Goal: Communication & Community: Participate in discussion

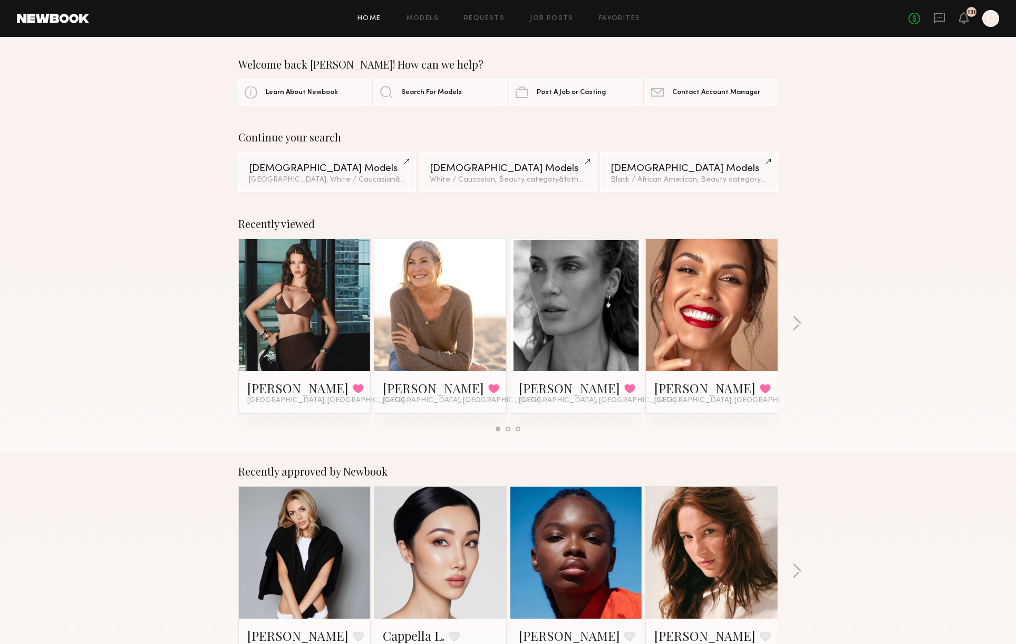
click at [497, 24] on div "Home Models Requests Job Posts Favorites Sign Out No fees up to $5,000 131 C" at bounding box center [544, 18] width 910 height 17
click at [474, 15] on link "Requests" at bounding box center [484, 18] width 41 height 7
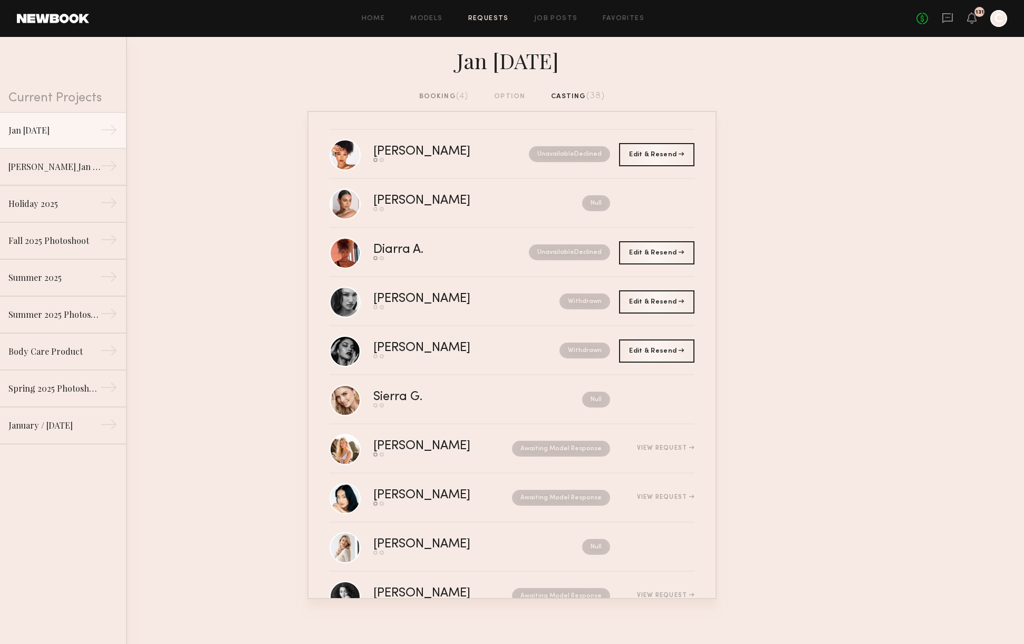
click at [427, 94] on div "booking (4)" at bounding box center [444, 97] width 50 height 12
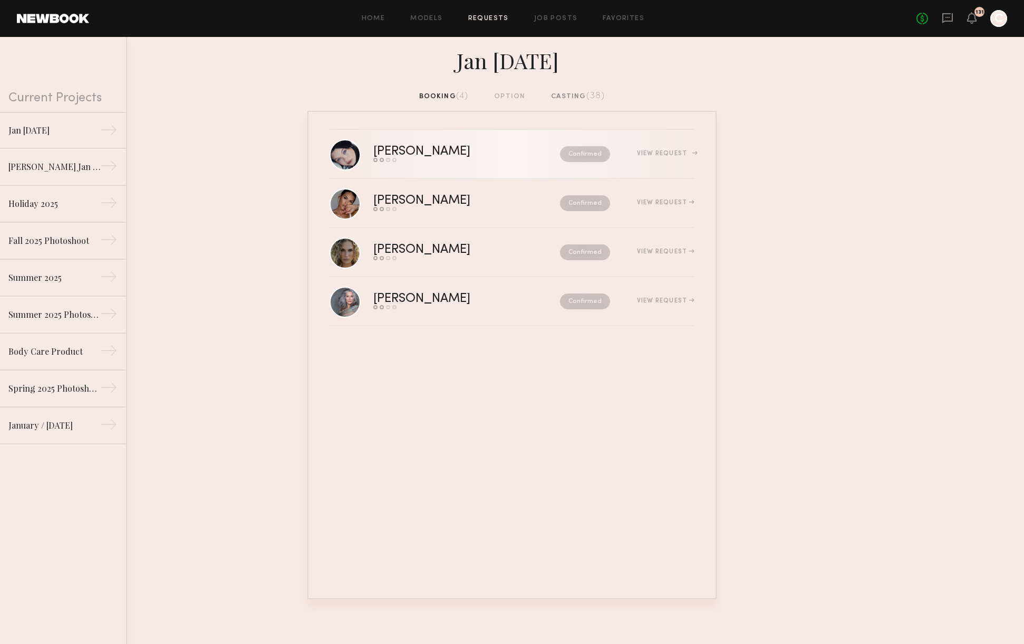
click at [478, 159] on div "Send request Model response Review hours worked Pay model" at bounding box center [444, 160] width 142 height 4
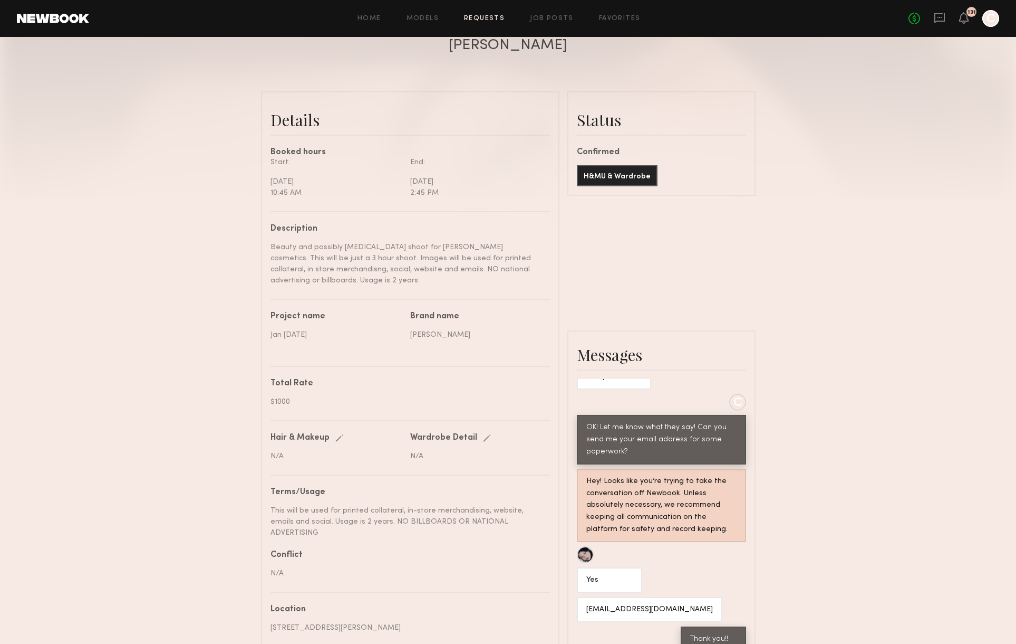
scroll to position [225, 0]
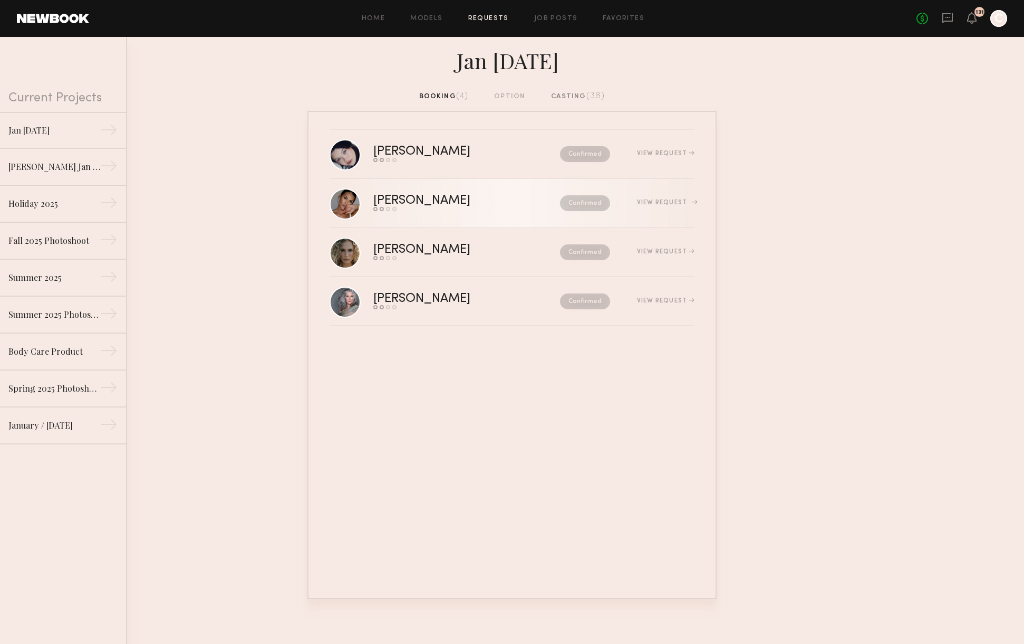
click at [656, 203] on div "View Request" at bounding box center [665, 202] width 57 height 6
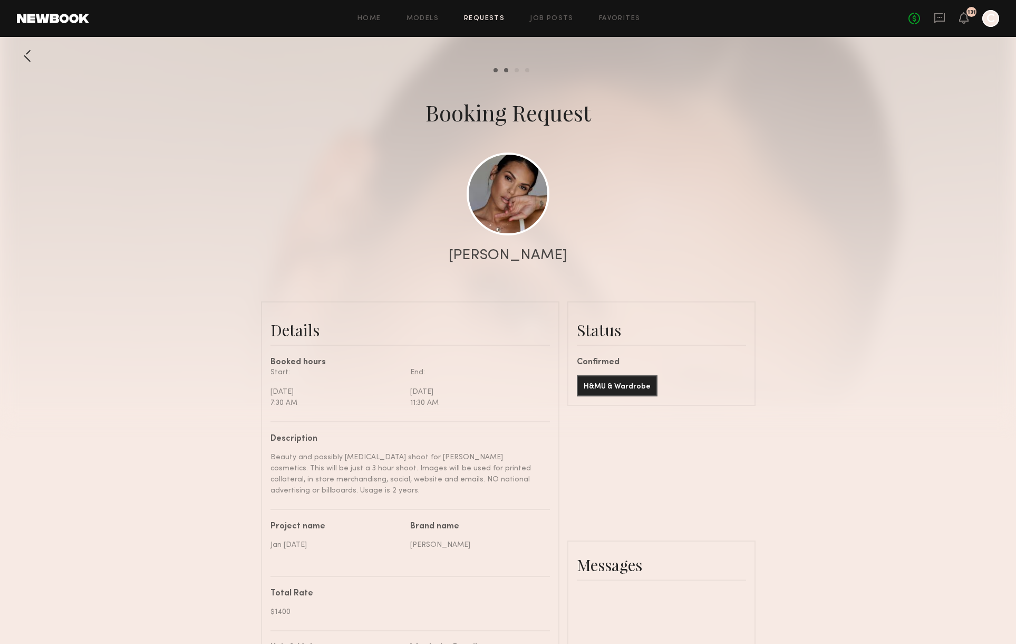
scroll to position [1293, 0]
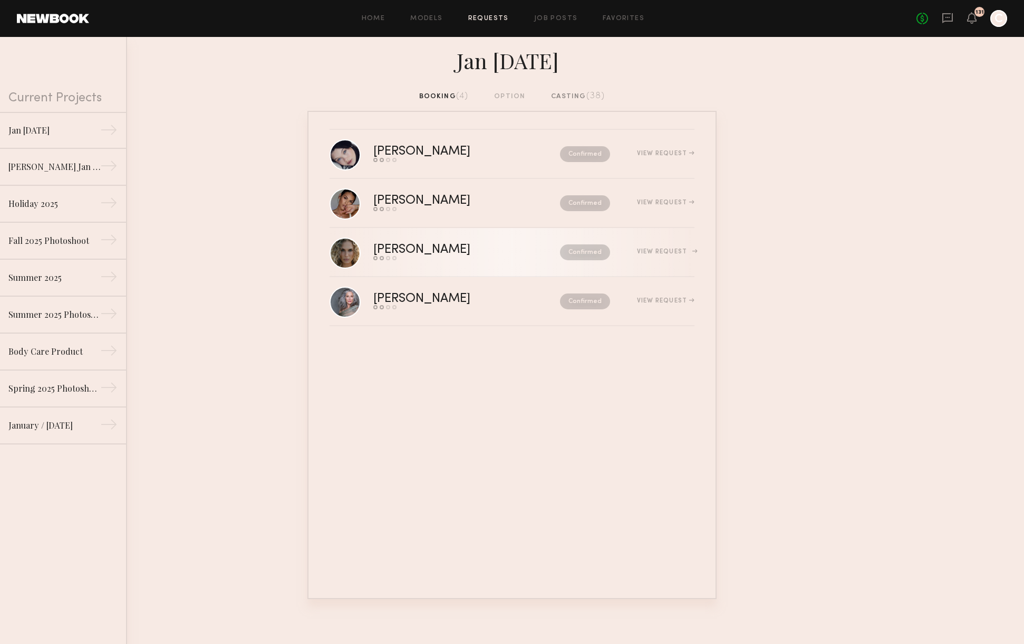
click at [668, 255] on div "View Request" at bounding box center [652, 252] width 84 height 8
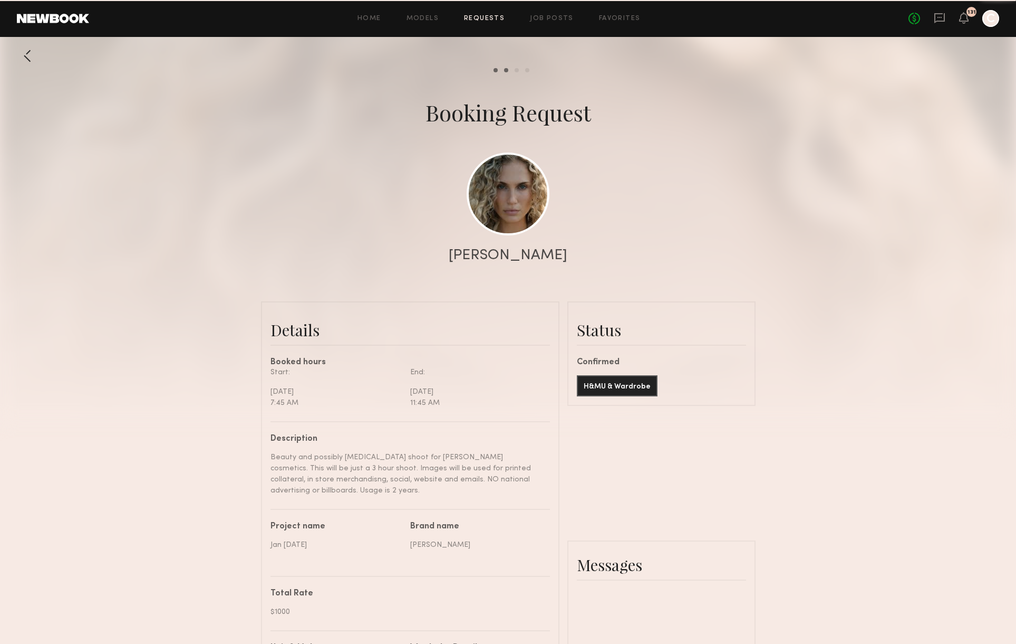
scroll to position [1392, 0]
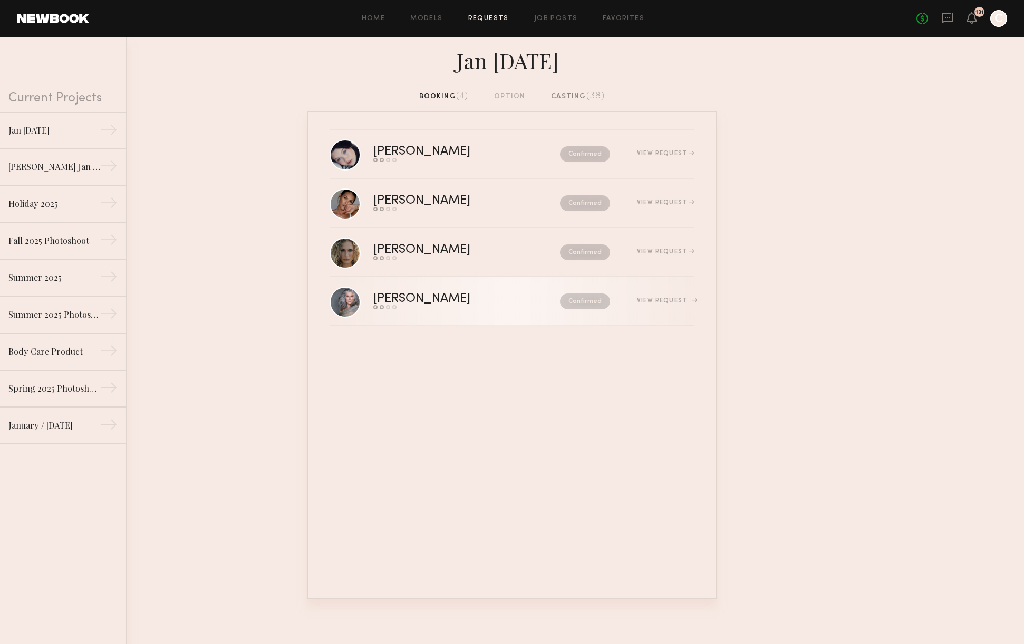
click at [647, 302] on div "View Request" at bounding box center [665, 301] width 57 height 6
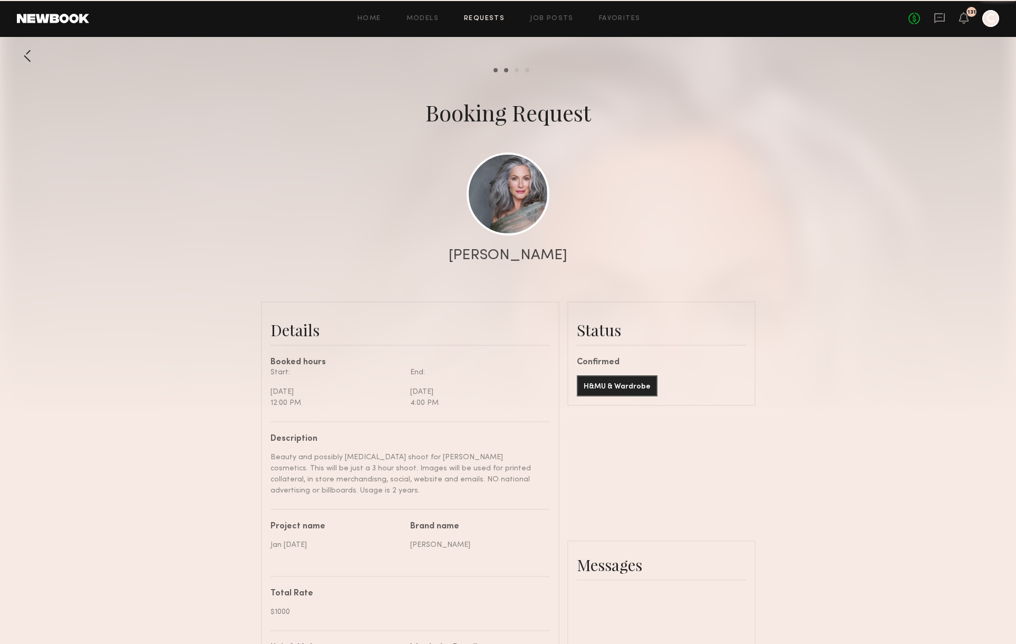
scroll to position [1116, 0]
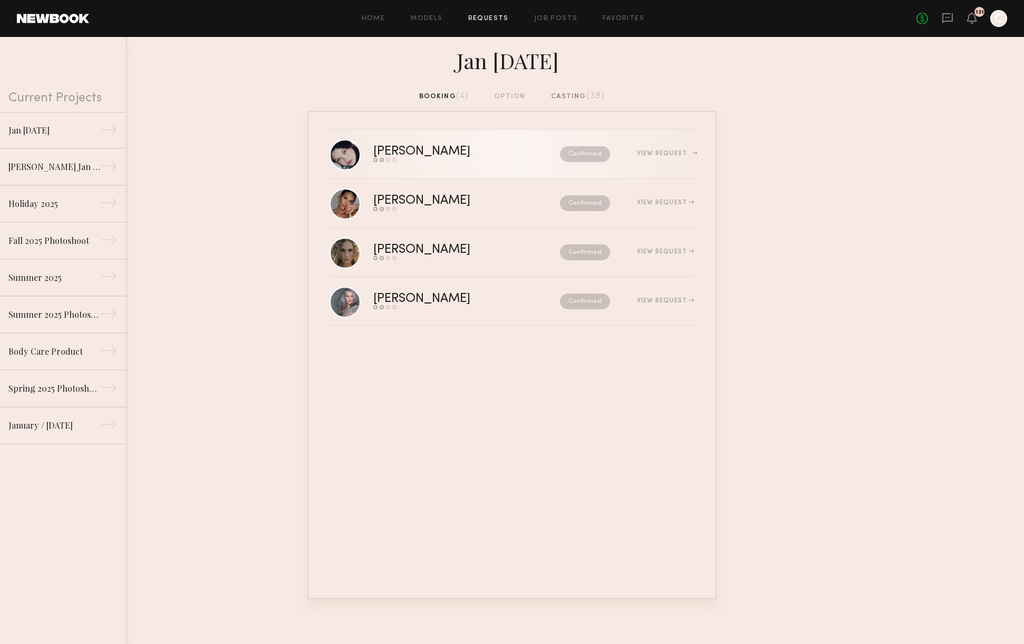
click at [411, 150] on div "[PERSON_NAME]" at bounding box center [444, 152] width 142 height 12
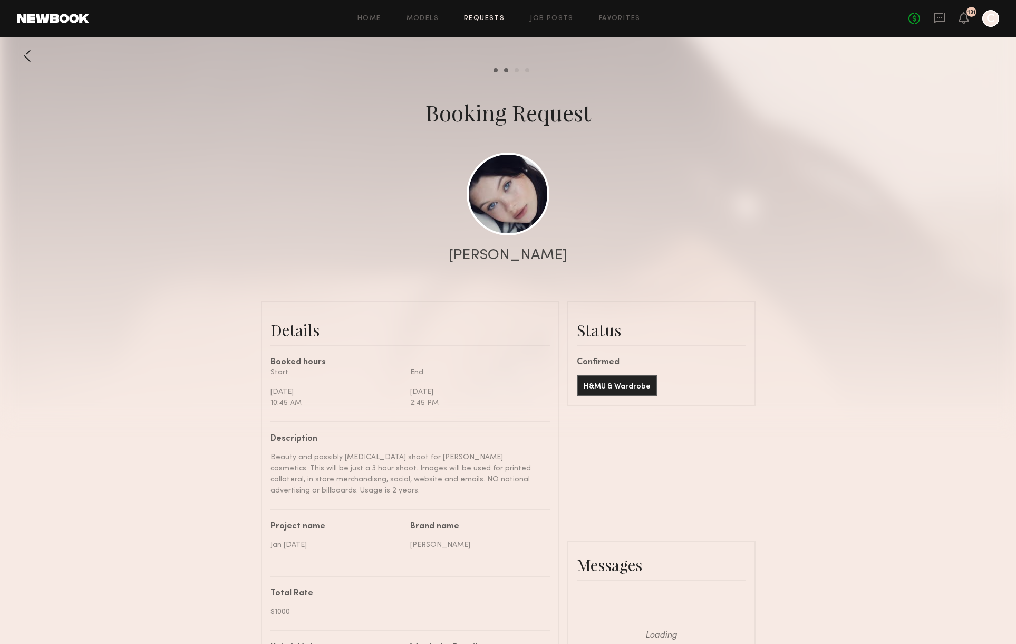
scroll to position [594, 0]
click at [513, 225] on link at bounding box center [508, 193] width 83 height 83
click at [32, 57] on div at bounding box center [27, 55] width 21 height 21
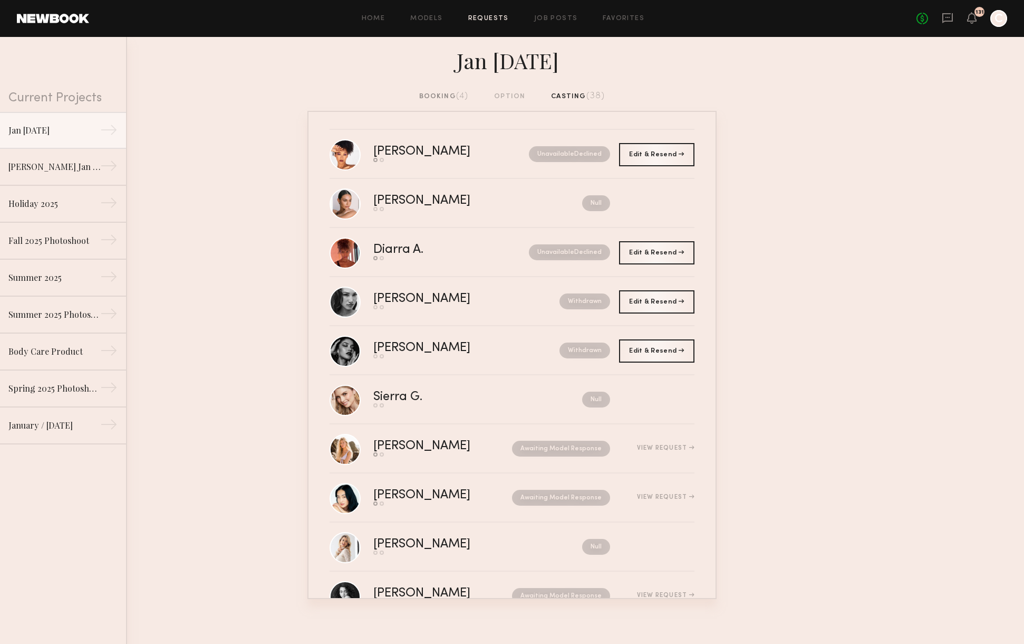
click at [445, 98] on div "booking (4)" at bounding box center [444, 97] width 50 height 12
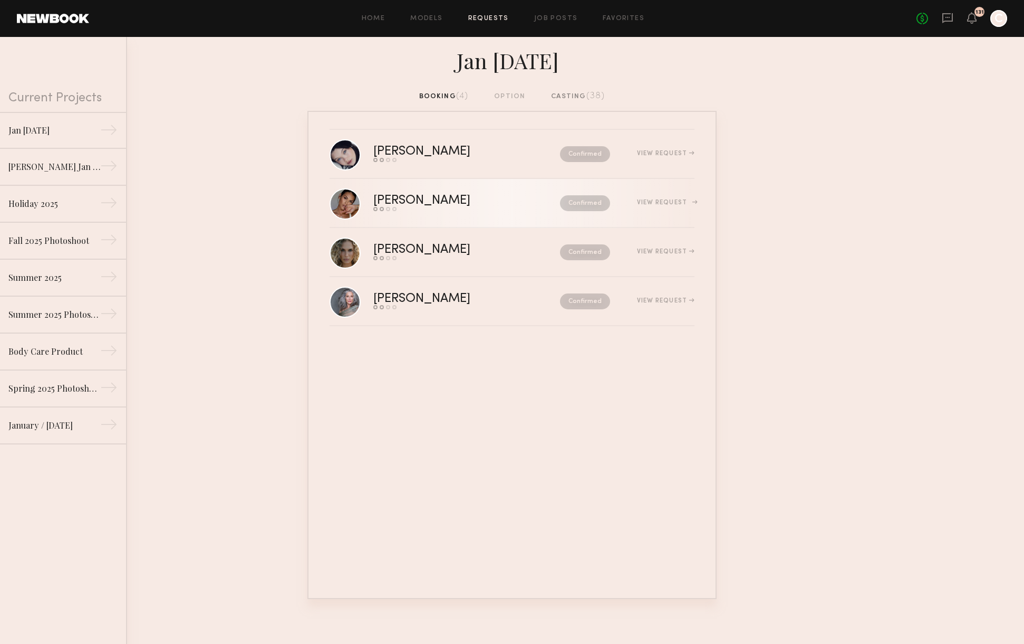
click at [460, 218] on link "[PERSON_NAME] Send request Model response Review hours worked Pay model Confirm…" at bounding box center [512, 203] width 365 height 49
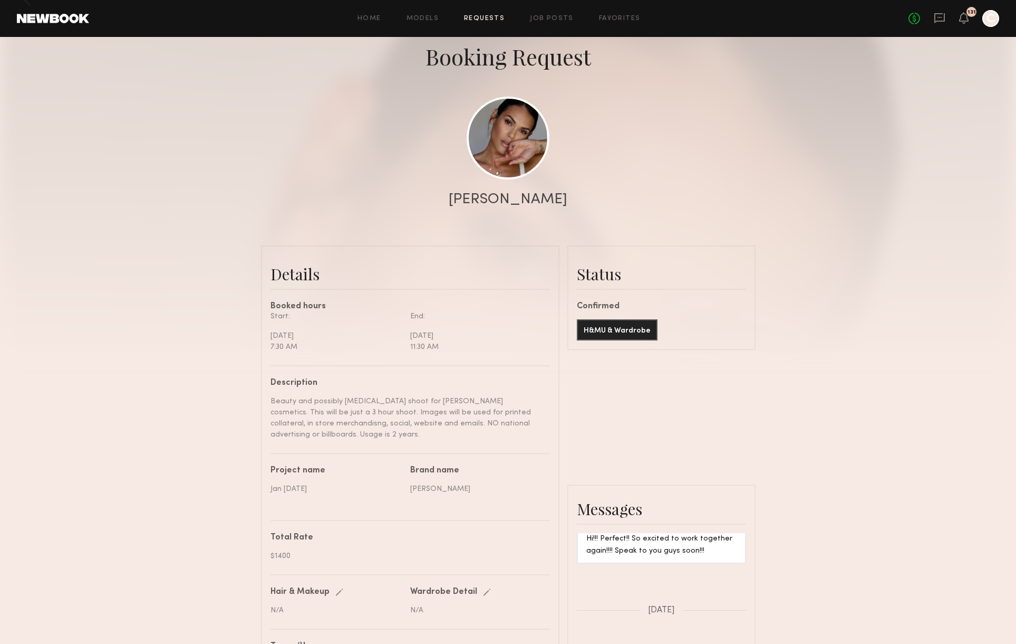
scroll to position [60, 0]
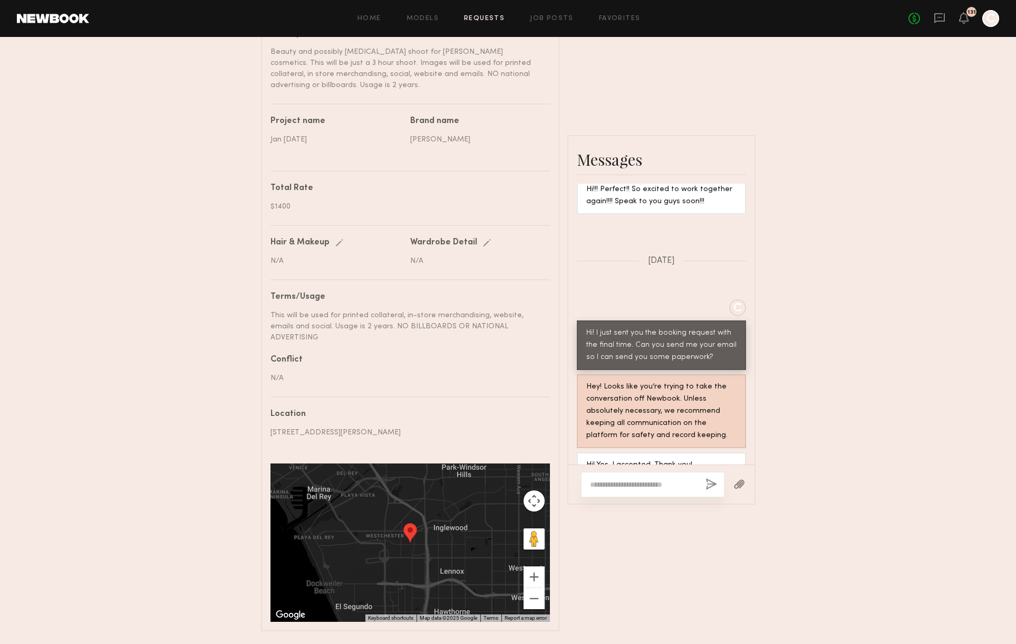
scroll to position [432, 0]
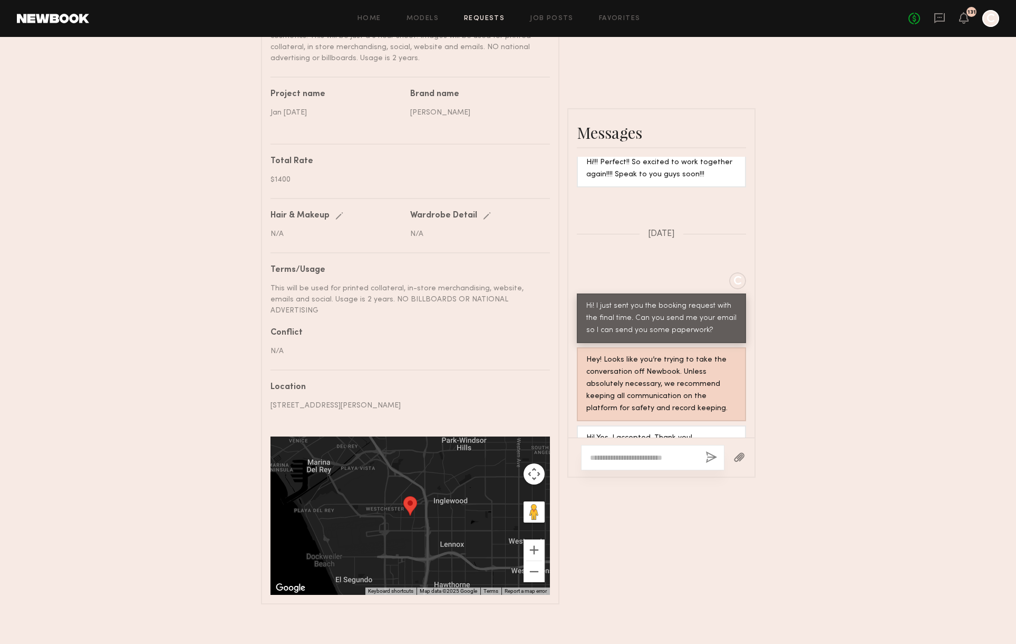
click at [646, 454] on textarea at bounding box center [643, 457] width 107 height 11
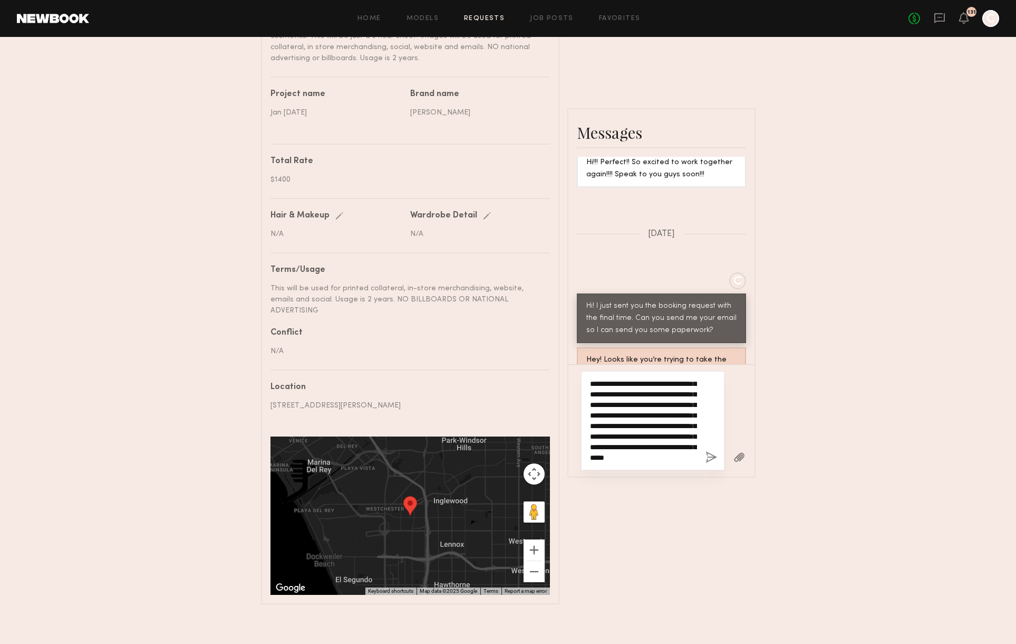
scroll to position [41, 0]
type textarea "**********"
click at [710, 456] on button "button" at bounding box center [712, 457] width 12 height 13
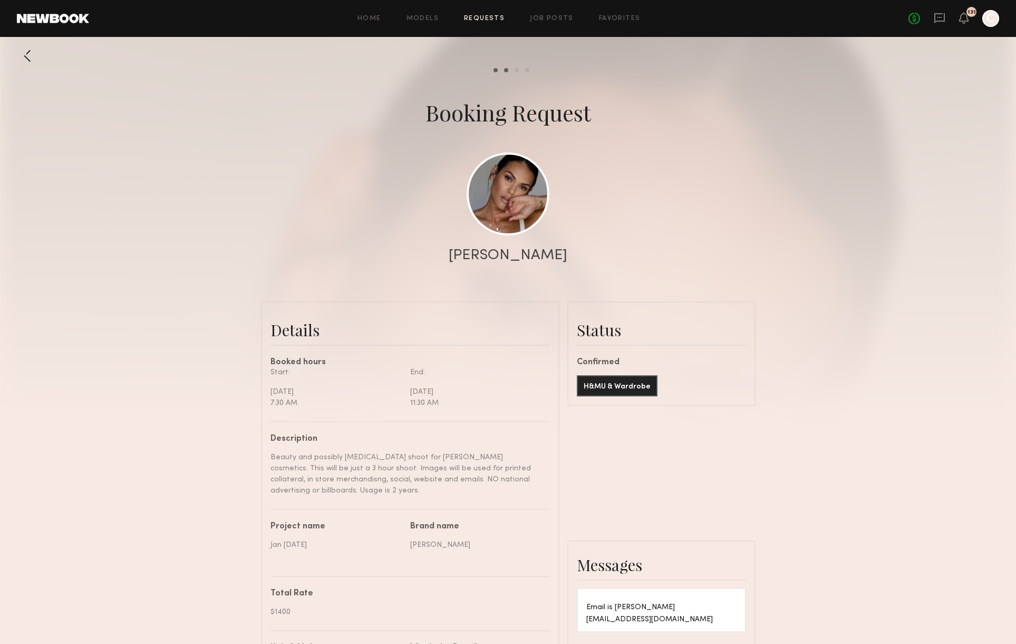
scroll to position [255, 0]
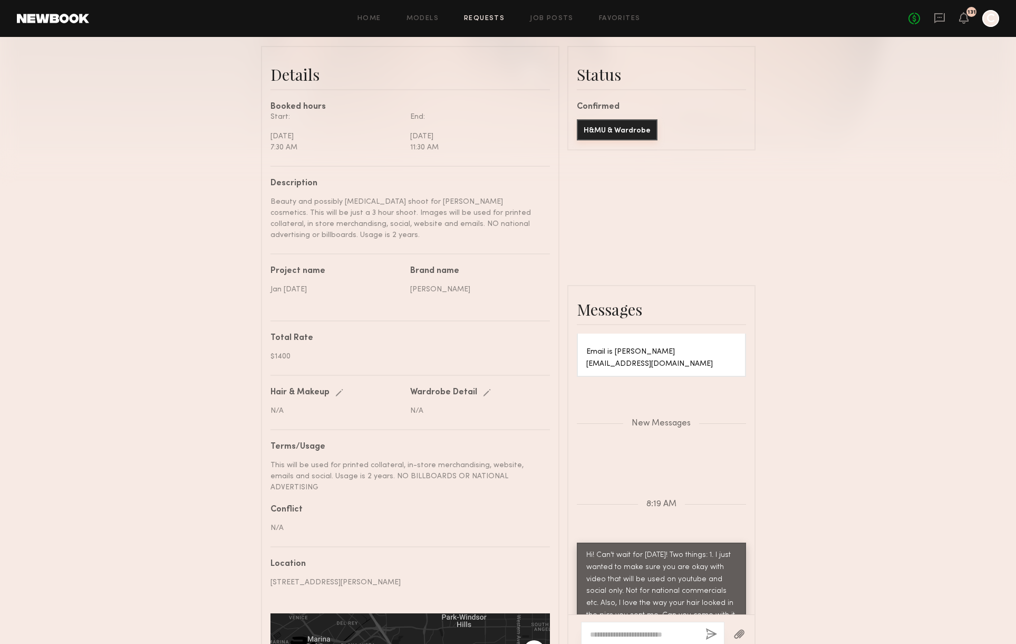
click at [632, 137] on button "H&MU & Wardrobe" at bounding box center [617, 129] width 81 height 21
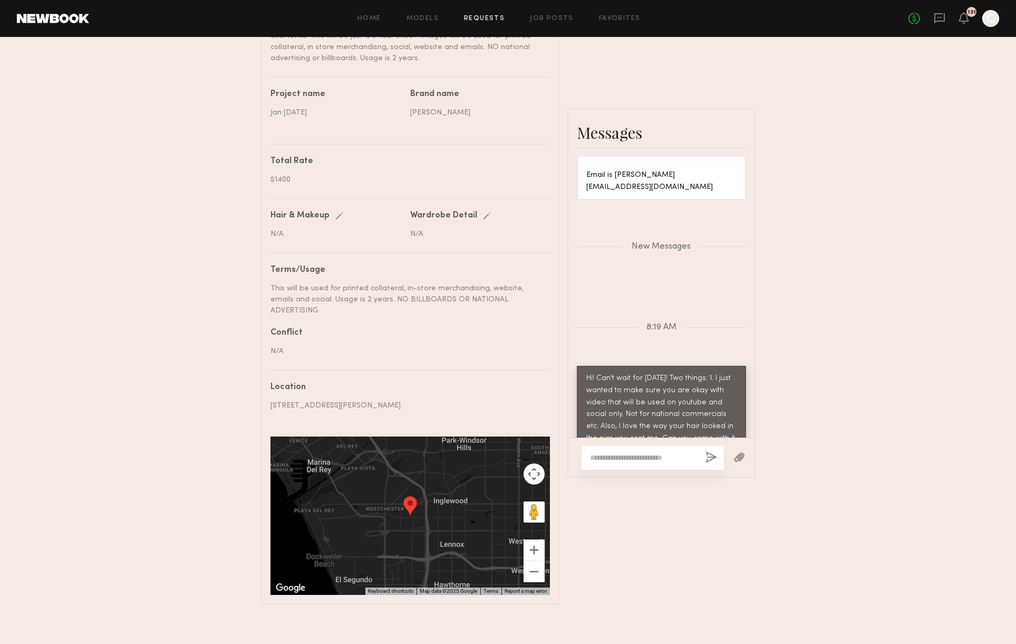
click at [852, 248] on div "Send request Model response Review hours worked Pay model Booking Request [PERS…" at bounding box center [508, 108] width 1016 height 991
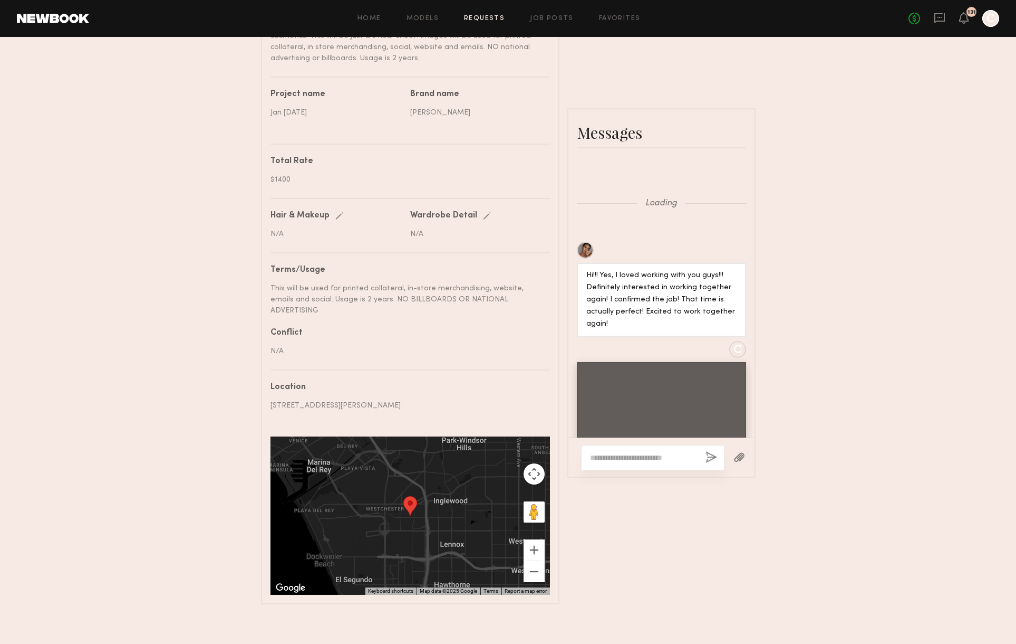
scroll to position [1477, 0]
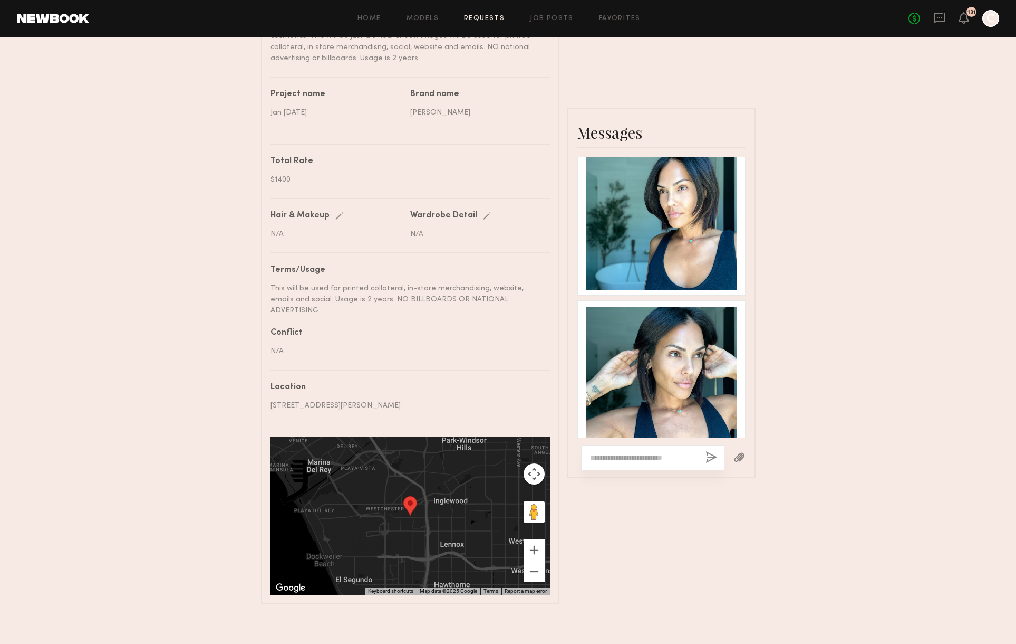
click at [783, 169] on div "Send request Model response Review hours worked Pay model Booking Request [PERS…" at bounding box center [508, 108] width 1016 height 991
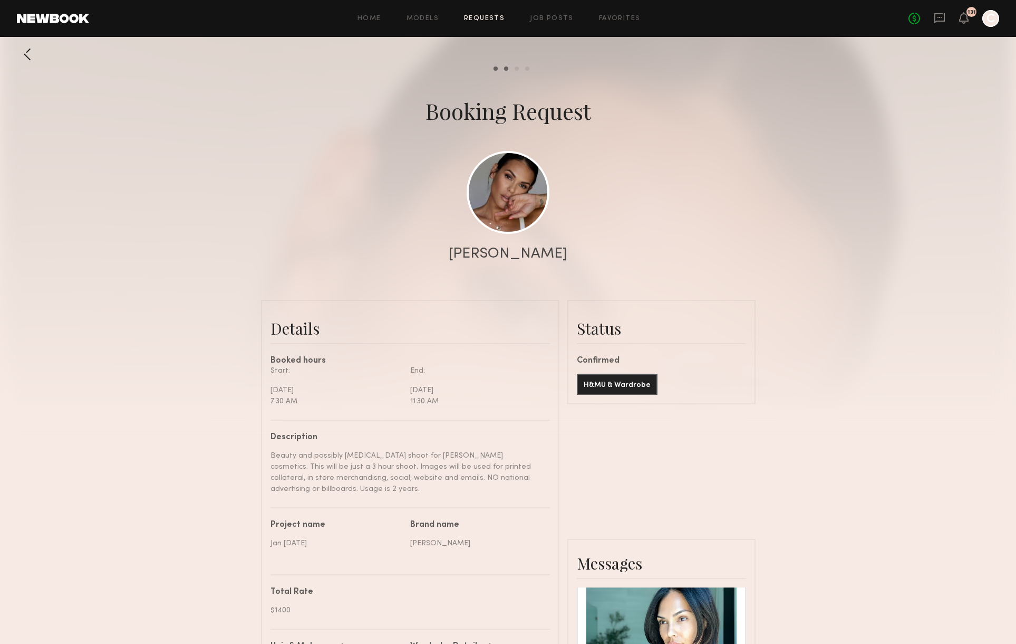
scroll to position [0, 0]
click at [32, 55] on div at bounding box center [27, 55] width 21 height 21
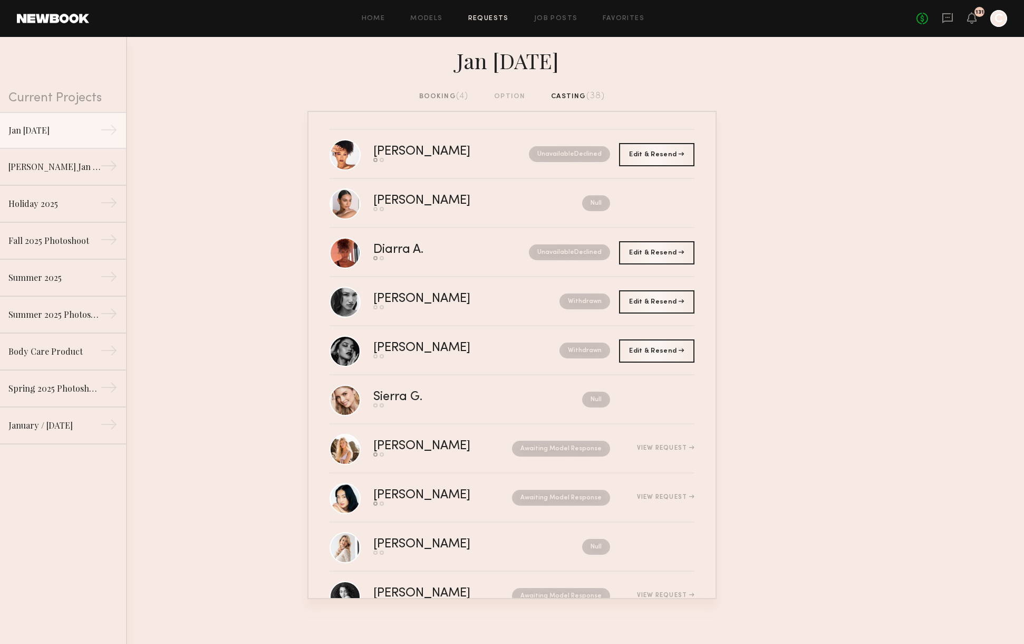
click at [446, 95] on div "booking (4)" at bounding box center [444, 97] width 50 height 12
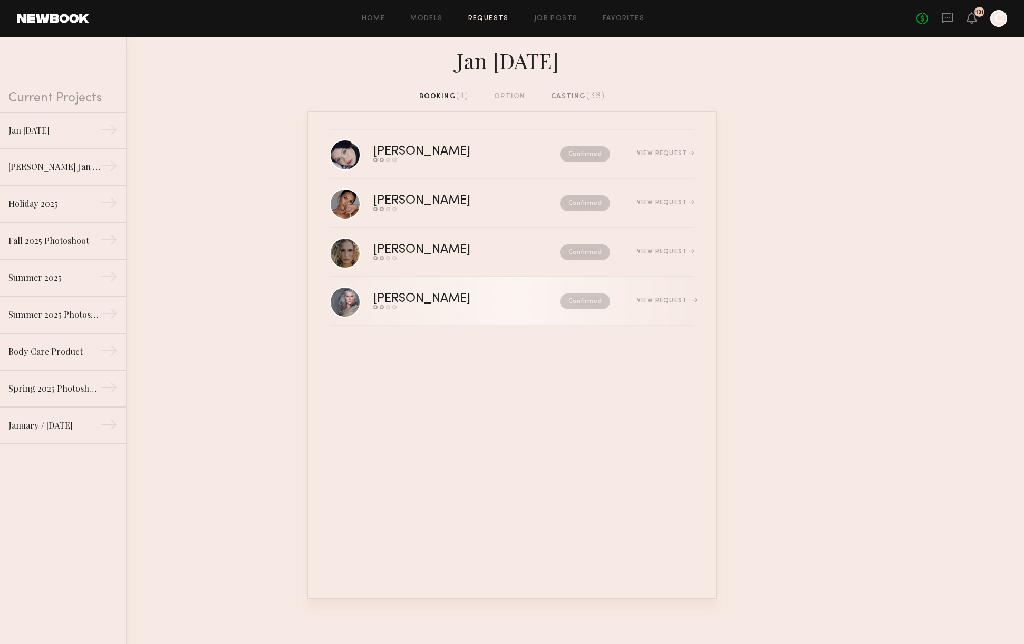
click at [462, 295] on div "[PERSON_NAME]" at bounding box center [444, 299] width 142 height 12
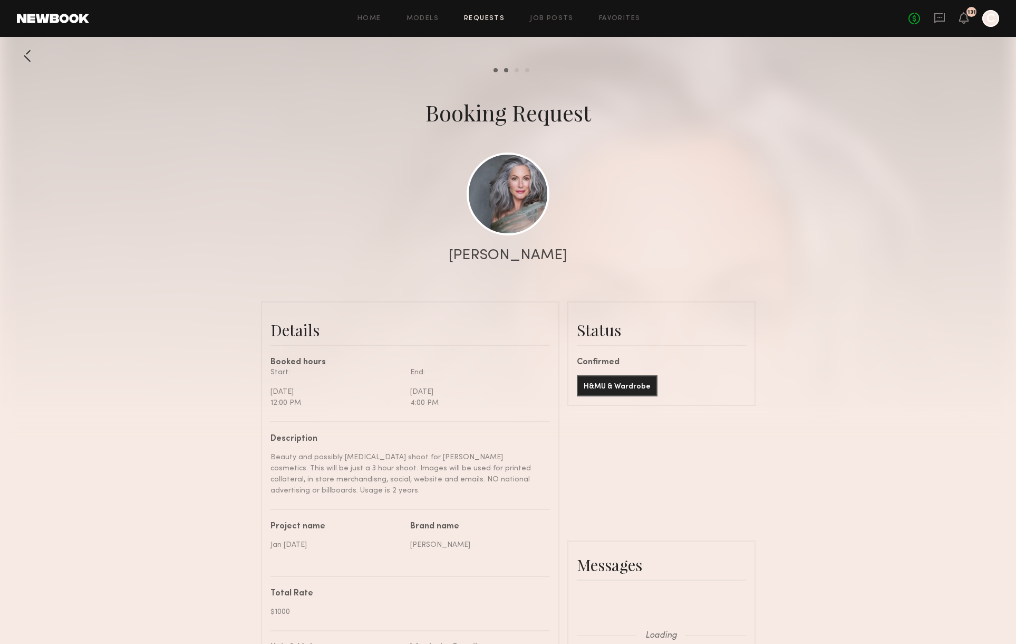
scroll to position [1116, 0]
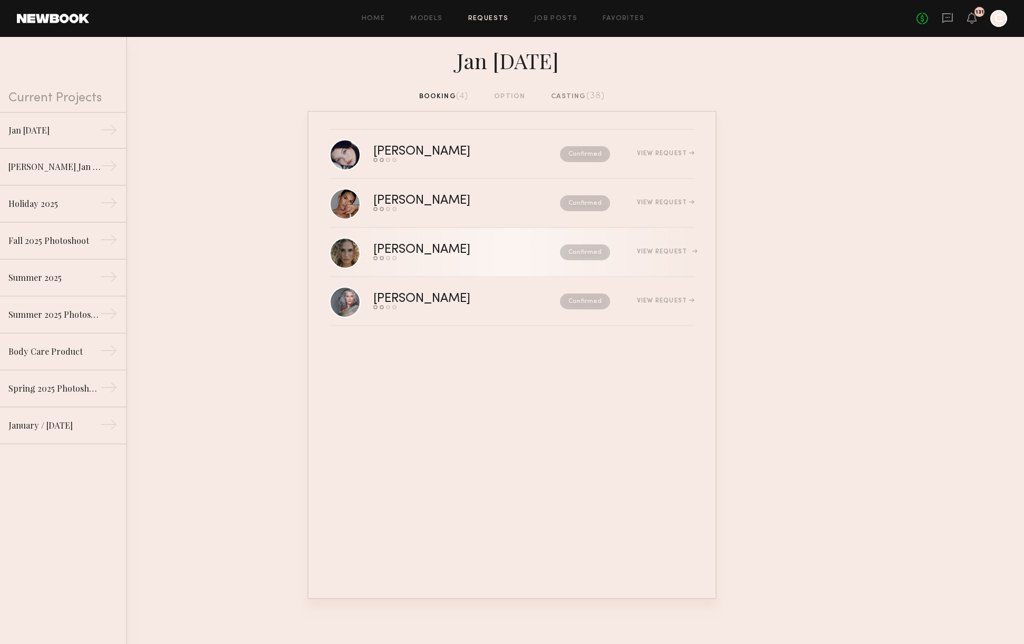
click at [525, 246] on div "Confirmed" at bounding box center [562, 252] width 95 height 16
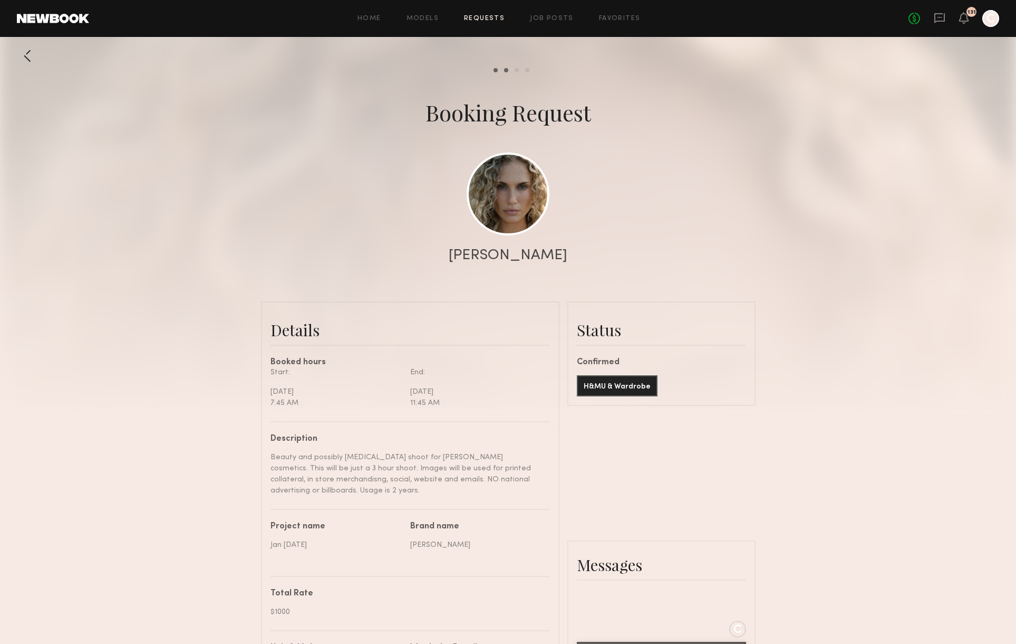
scroll to position [432, 0]
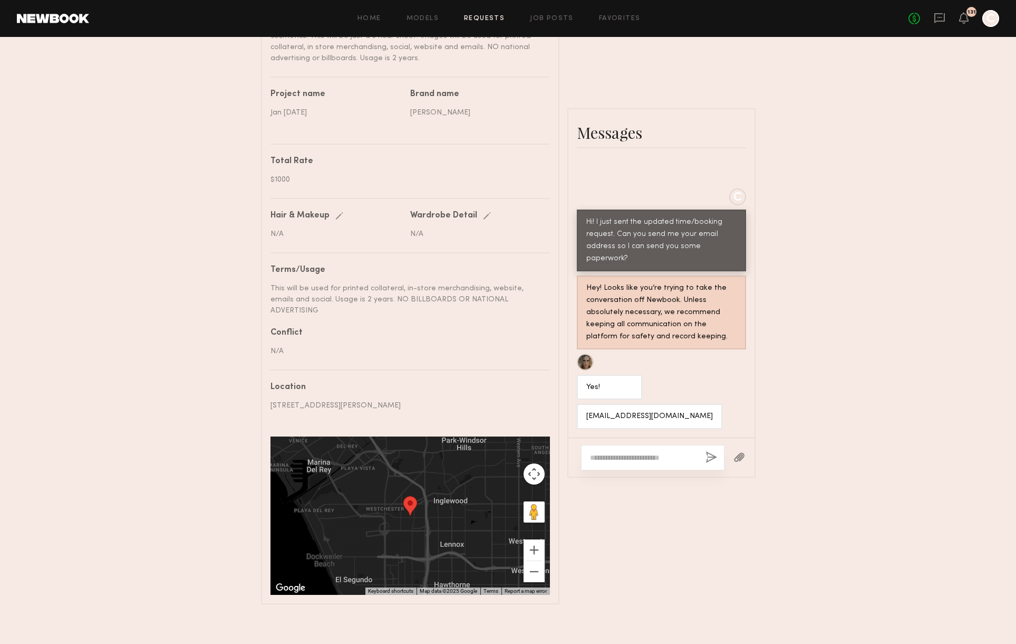
click at [628, 445] on div at bounding box center [652, 457] width 143 height 25
click at [622, 454] on textarea at bounding box center [643, 457] width 107 height 11
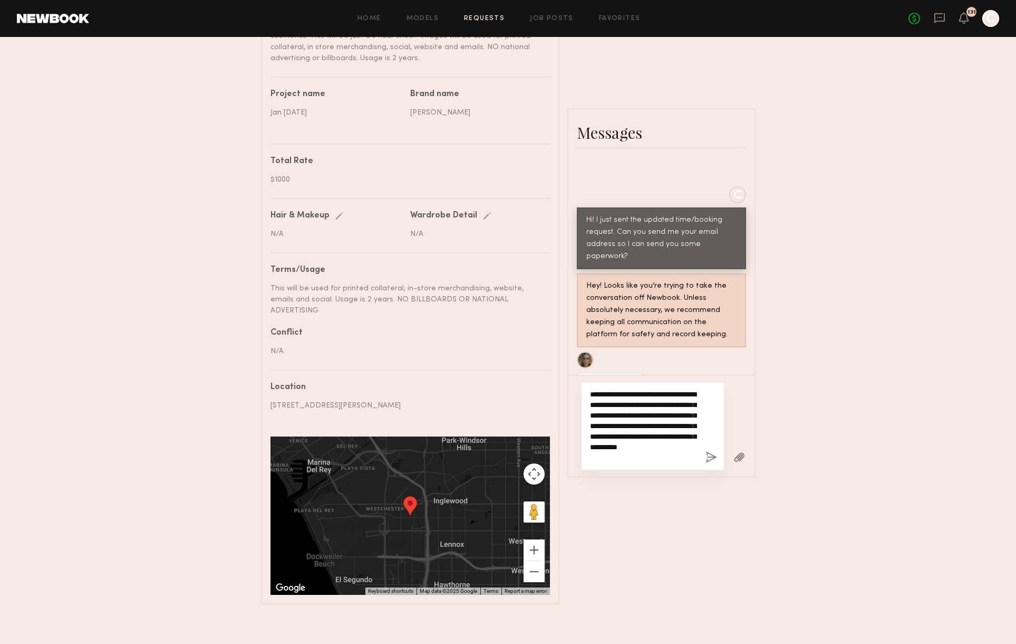
type textarea "**********"
click at [711, 454] on button "button" at bounding box center [712, 457] width 12 height 13
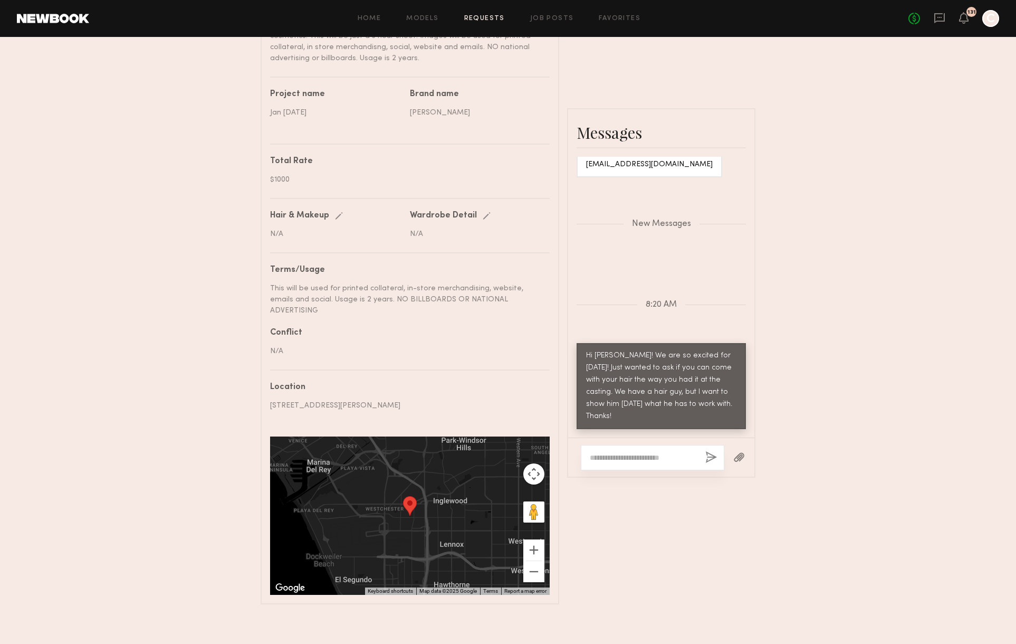
scroll to position [0, 0]
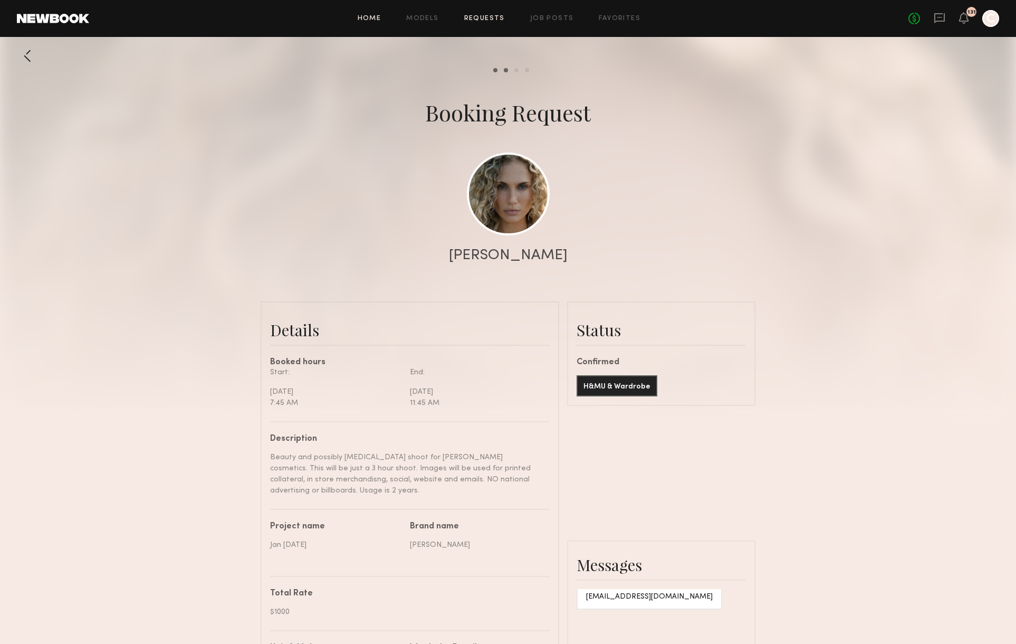
click at [374, 16] on link "Home" at bounding box center [370, 18] width 24 height 7
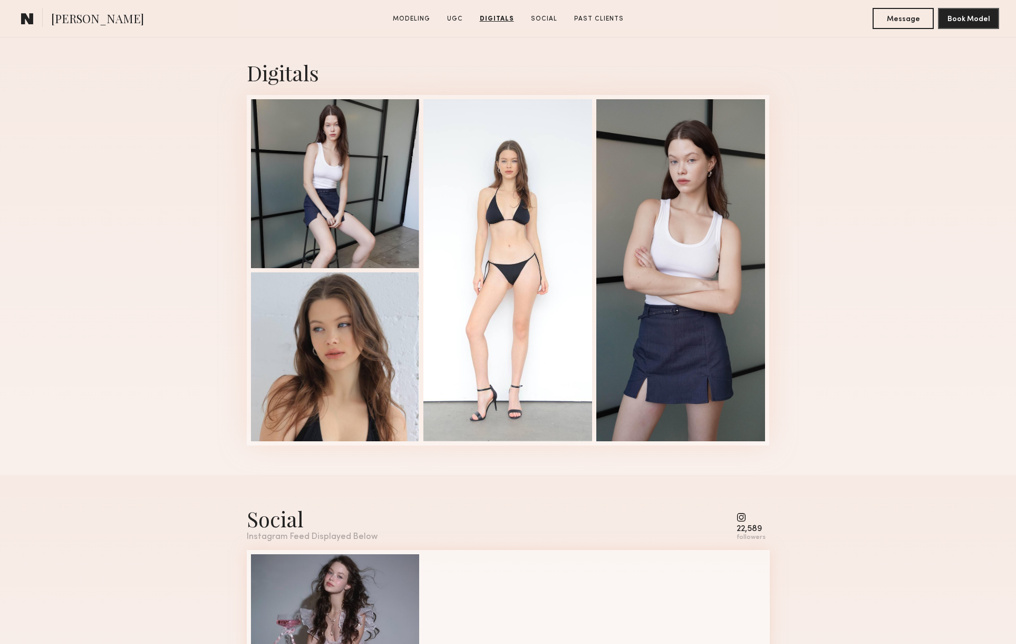
scroll to position [1690, 0]
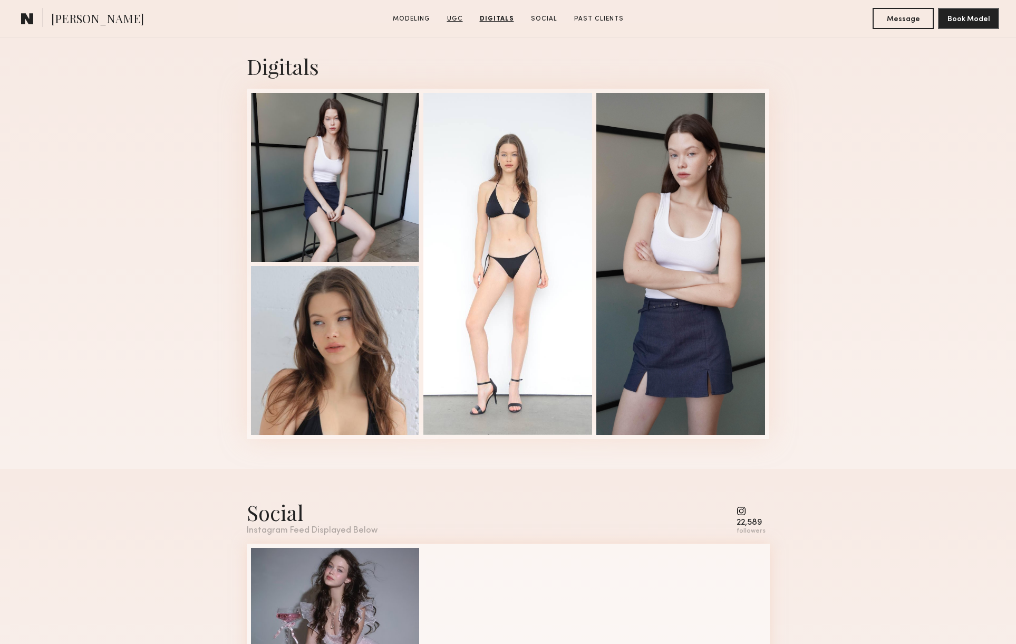
click at [464, 22] on link "UGC" at bounding box center [455, 18] width 24 height 9
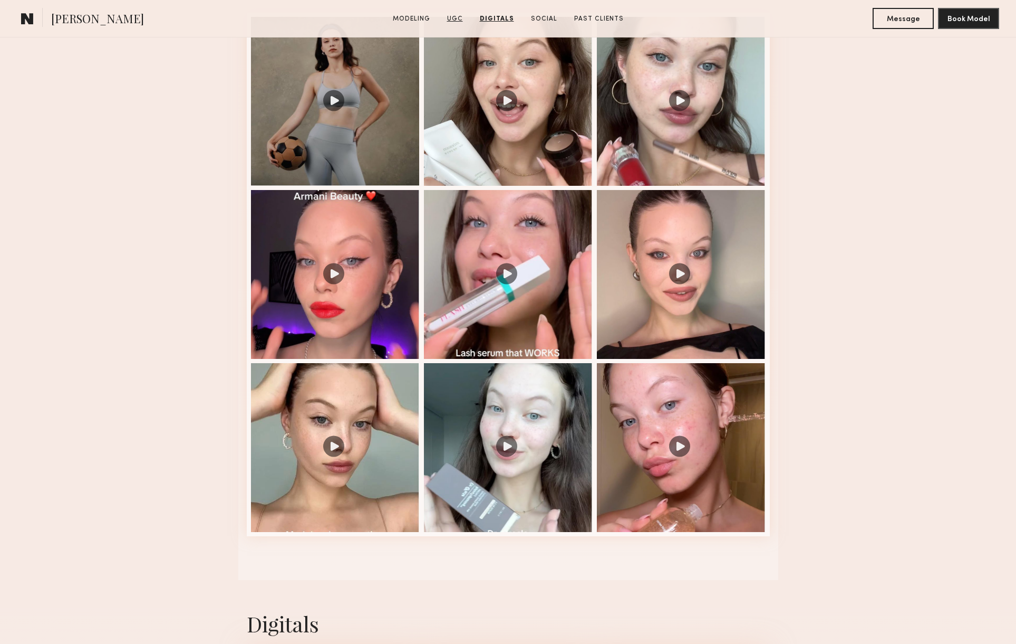
scroll to position [1000, 0]
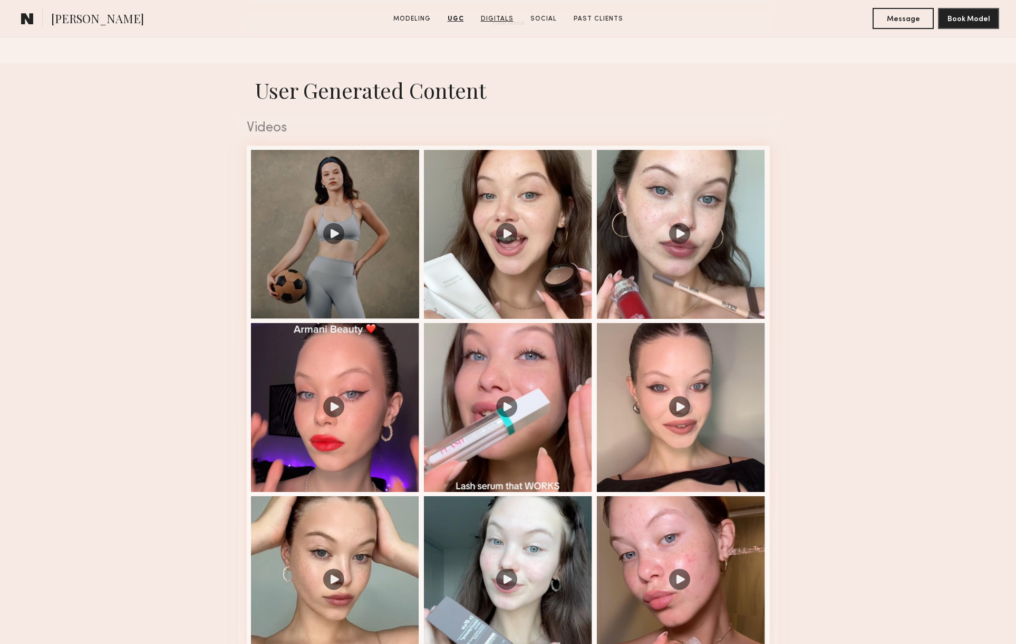
click at [488, 20] on link "Digitals" at bounding box center [497, 18] width 41 height 9
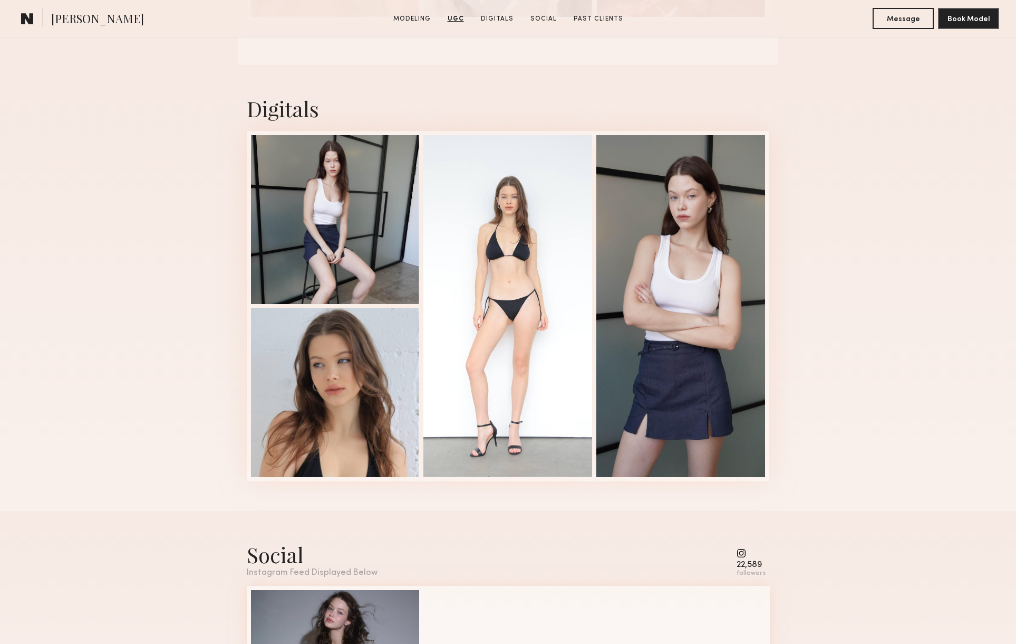
scroll to position [1649, 0]
